Goal: Information Seeking & Learning: Learn about a topic

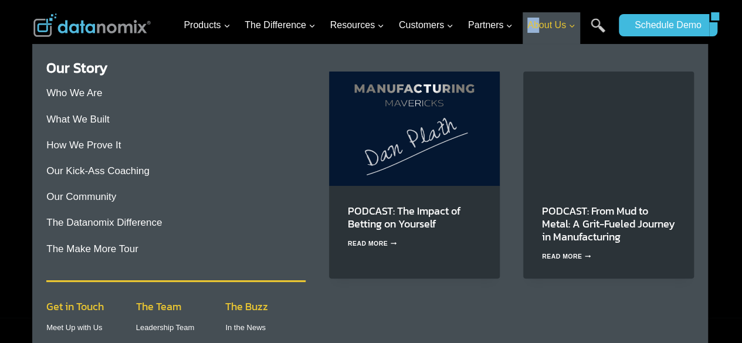
drag, startPoint x: 509, startPoint y: 36, endPoint x: 539, endPoint y: 32, distance: 30.9
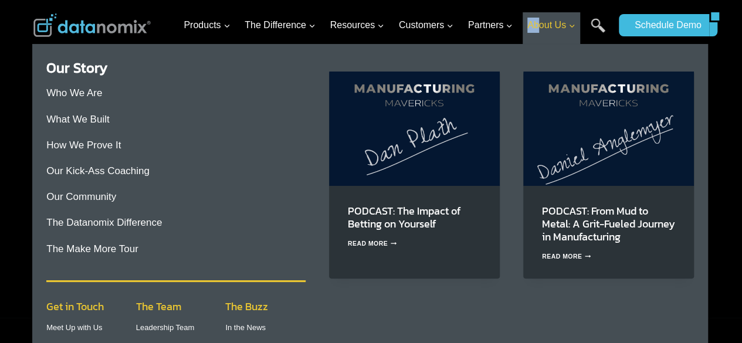
click at [539, 32] on ul "Products Expand Data-Powered Production TM Production Monitoring G-Code Cloud +…" at bounding box center [396, 25] width 434 height 38
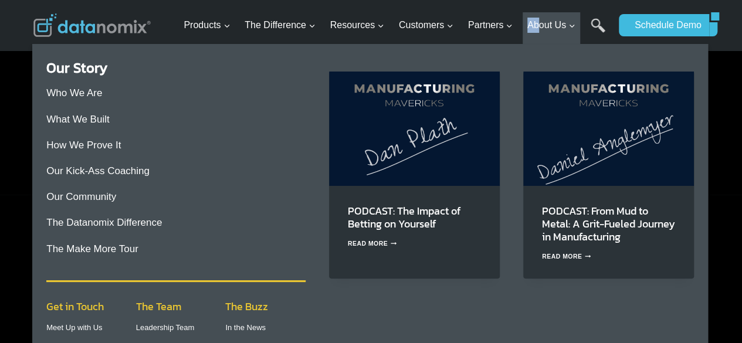
scroll to position [125, 0]
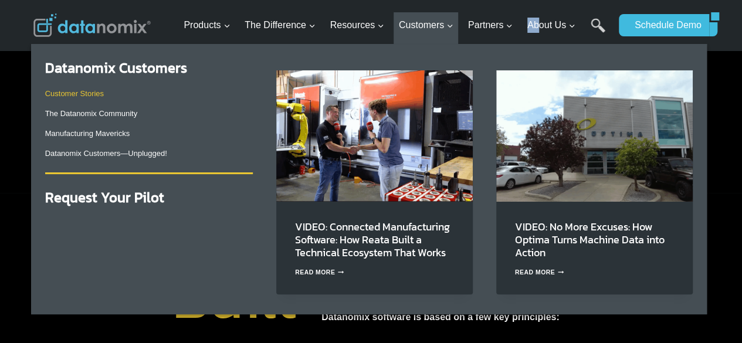
click at [102, 97] on link "Customer Stories" at bounding box center [74, 93] width 59 height 9
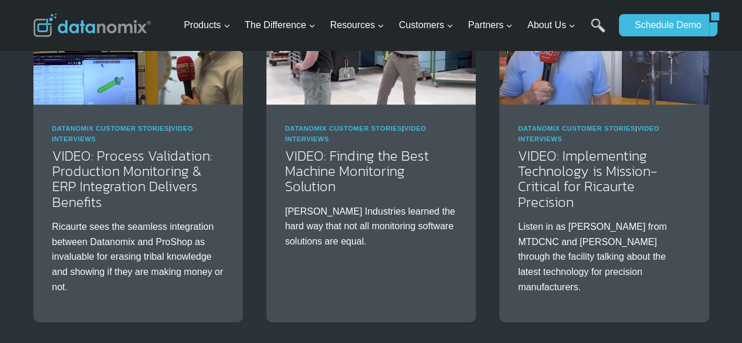
scroll to position [1392, 0]
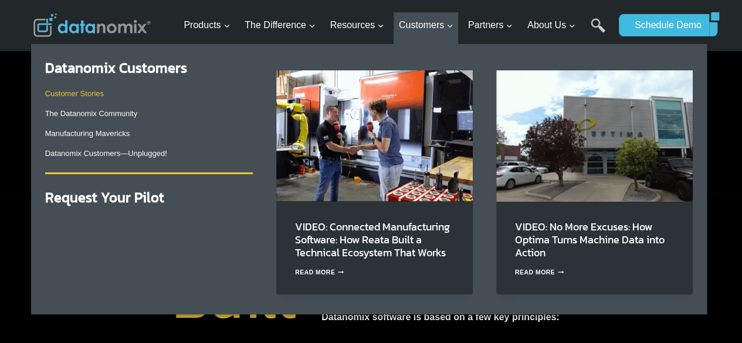
click at [79, 96] on link "Customer Stories" at bounding box center [74, 93] width 59 height 9
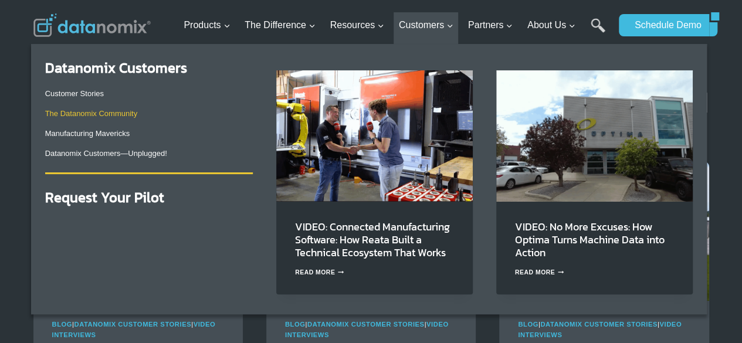
click at [86, 112] on link "The Datanomix Community" at bounding box center [91, 113] width 93 height 9
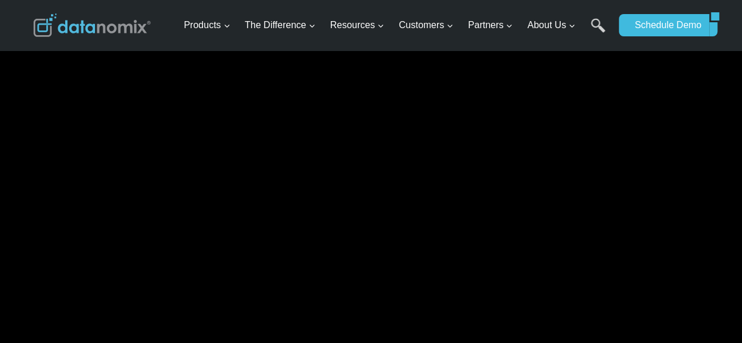
scroll to position [1817, 0]
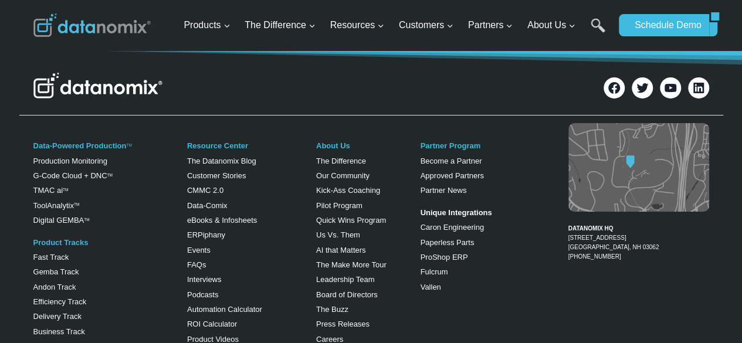
scroll to position [2078, 0]
